Goal: Browse casually: Explore the website without a specific task or goal

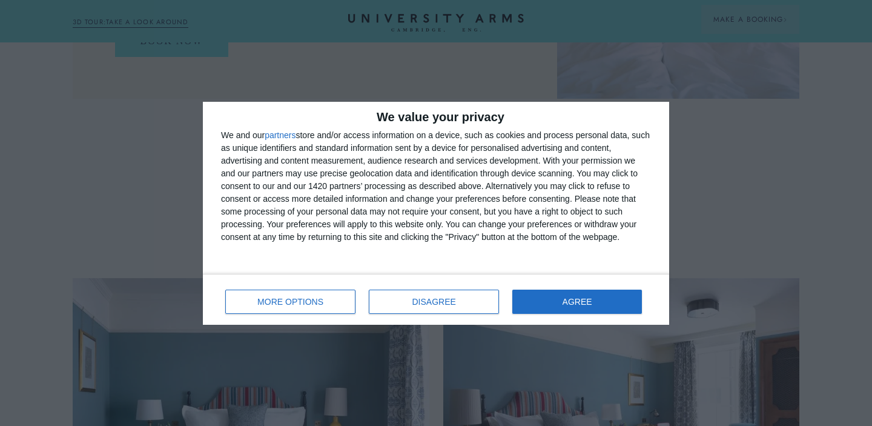
scroll to position [1099, 0]
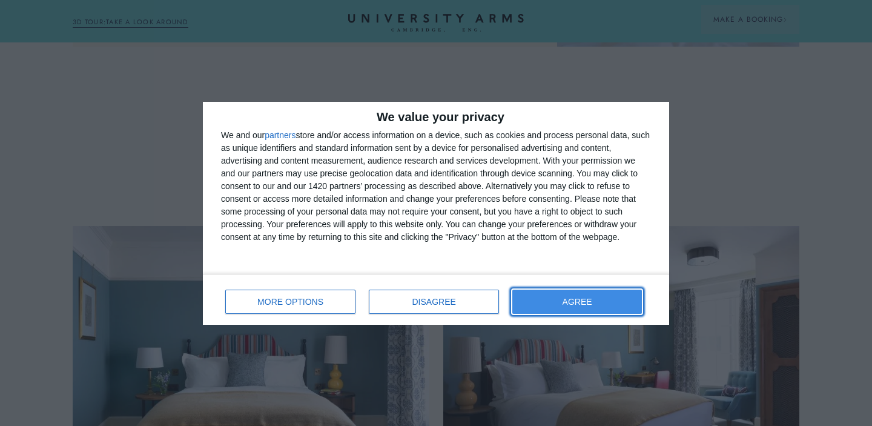
click at [529, 296] on button "AGREE" at bounding box center [578, 302] width 130 height 24
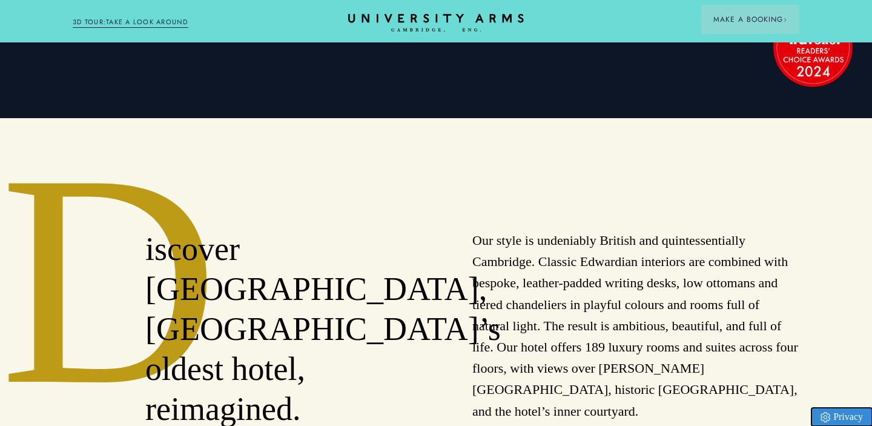
scroll to position [307, 0]
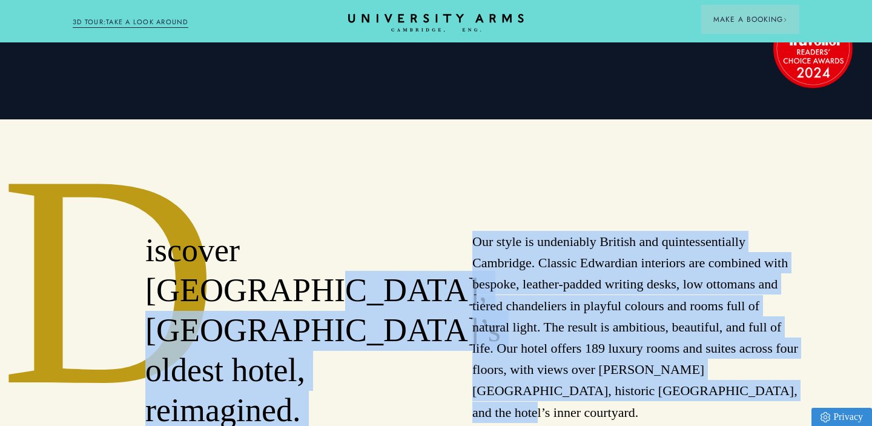
drag, startPoint x: 466, startPoint y: 237, endPoint x: 623, endPoint y: 388, distance: 217.2
click at [625, 389] on div "iscover [GEOGRAPHIC_DATA], [GEOGRAPHIC_DATA]’s oldest hotel, reimagined. Our st…" at bounding box center [436, 330] width 727 height 199
click at [623, 388] on p "Our style is undeniably British and quintessentially Cambridge. Classic Edwardi…" at bounding box center [636, 327] width 327 height 192
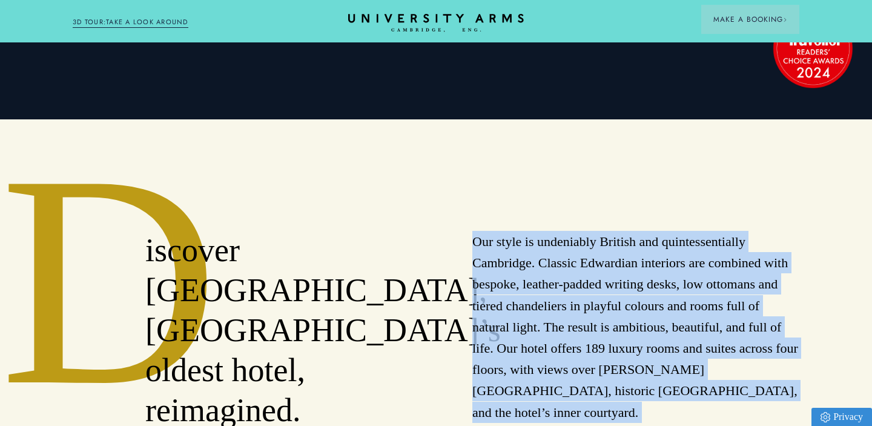
drag, startPoint x: 623, startPoint y: 388, endPoint x: 475, endPoint y: 242, distance: 207.8
click at [475, 242] on p "Our style is undeniably British and quintessentially Cambridge. Classic Edwardi…" at bounding box center [636, 327] width 327 height 192
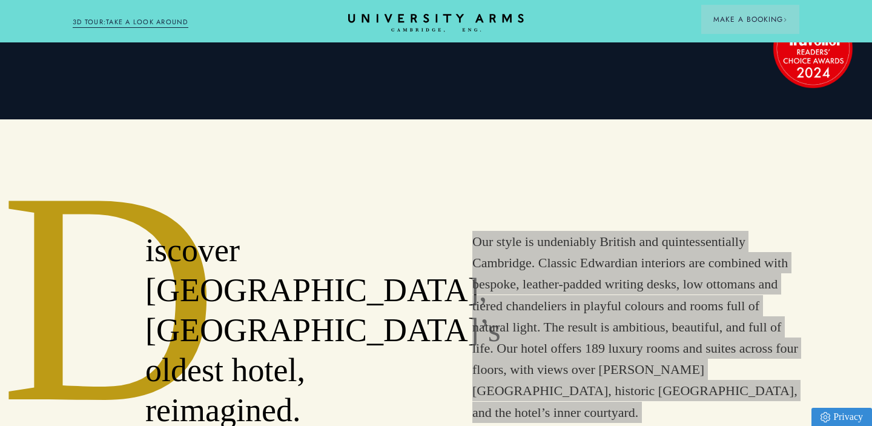
scroll to position [722, 0]
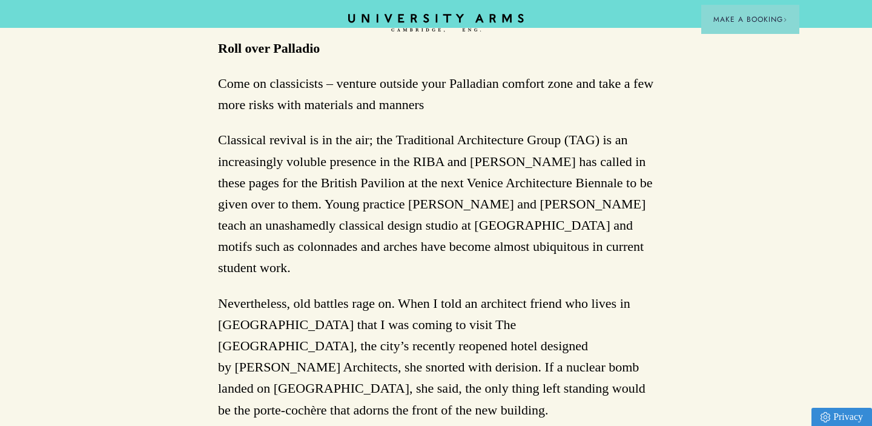
scroll to position [423, 0]
